Goal: Check status: Check status

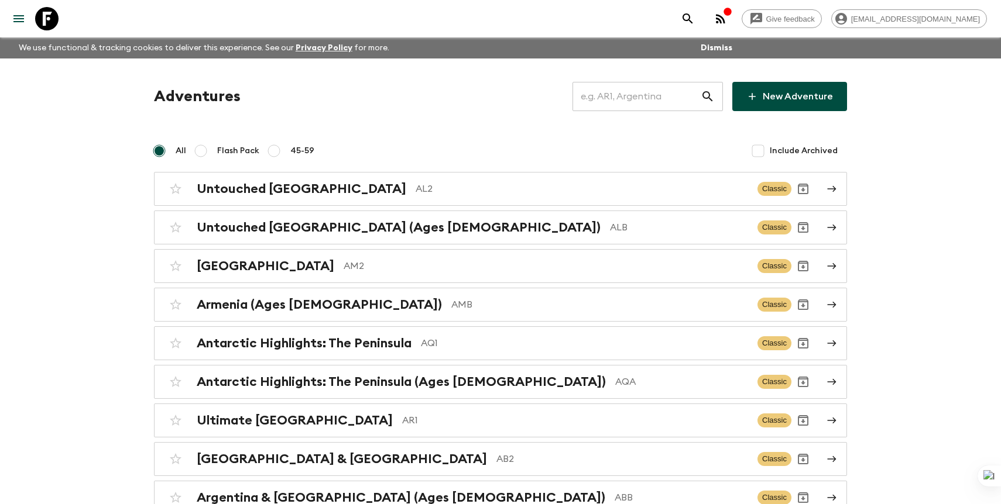
click at [650, 100] on input "text" at bounding box center [636, 96] width 128 height 33
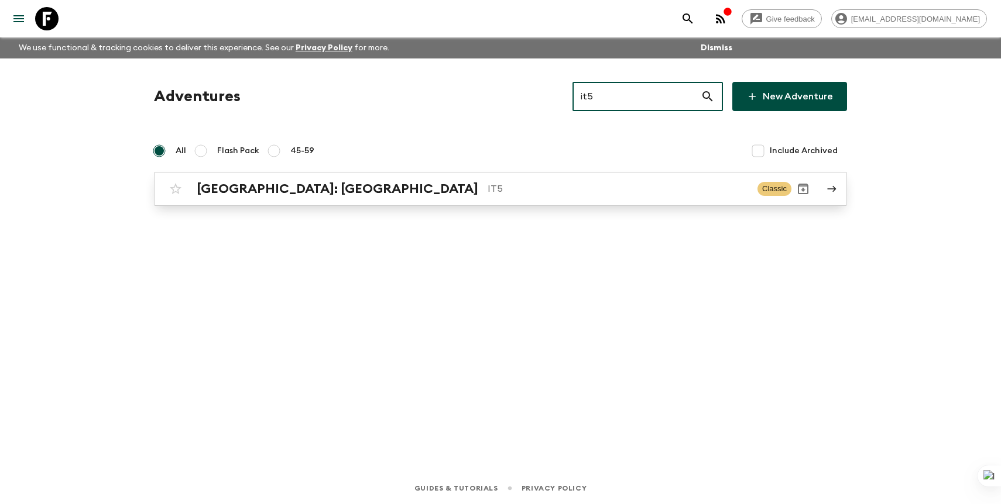
type input "it5"
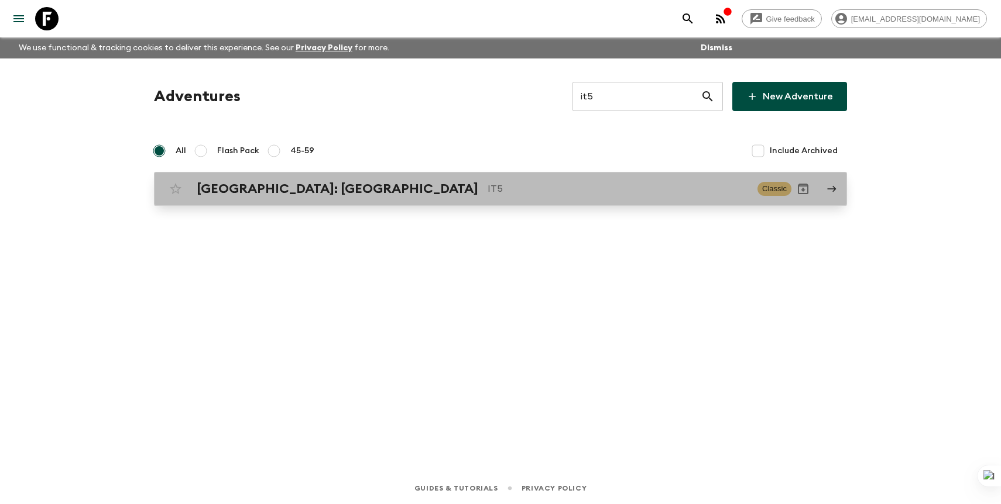
click at [535, 191] on p "IT5" at bounding box center [617, 189] width 260 height 14
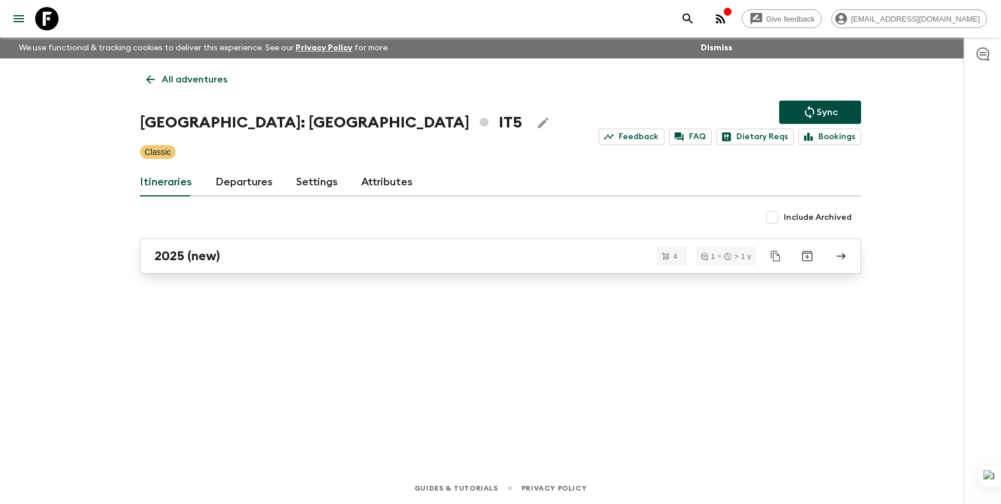
click at [455, 261] on div "2025 (new)" at bounding box center [488, 256] width 669 height 15
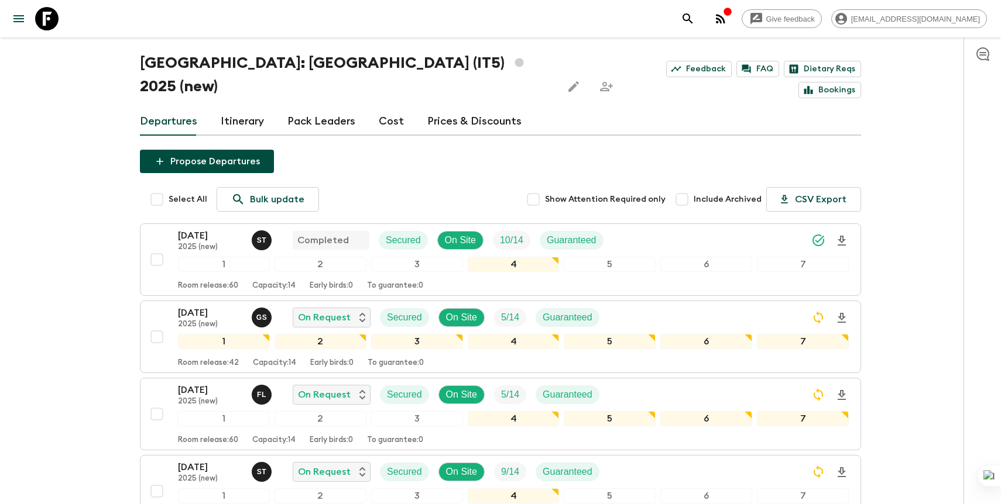
scroll to position [68, 0]
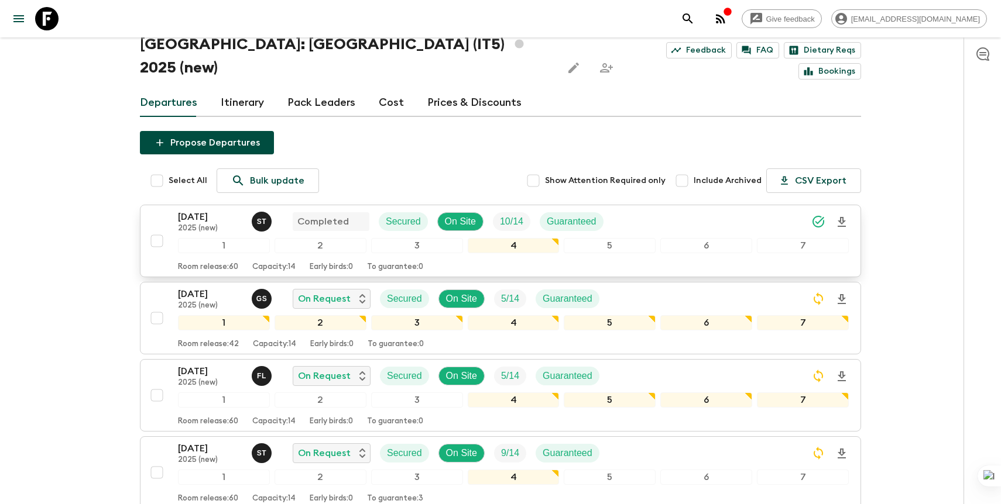
click at [654, 210] on div "[DATE] 2025 (new) S T Completed Secured On Site 10 / 14 Guaranteed" at bounding box center [513, 221] width 671 height 23
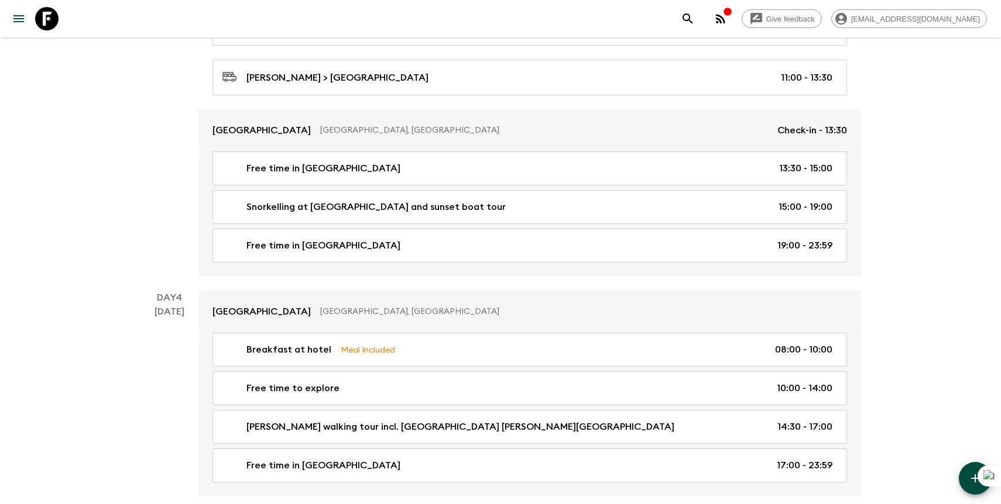
scroll to position [536, 0]
